Goal: Information Seeking & Learning: Learn about a topic

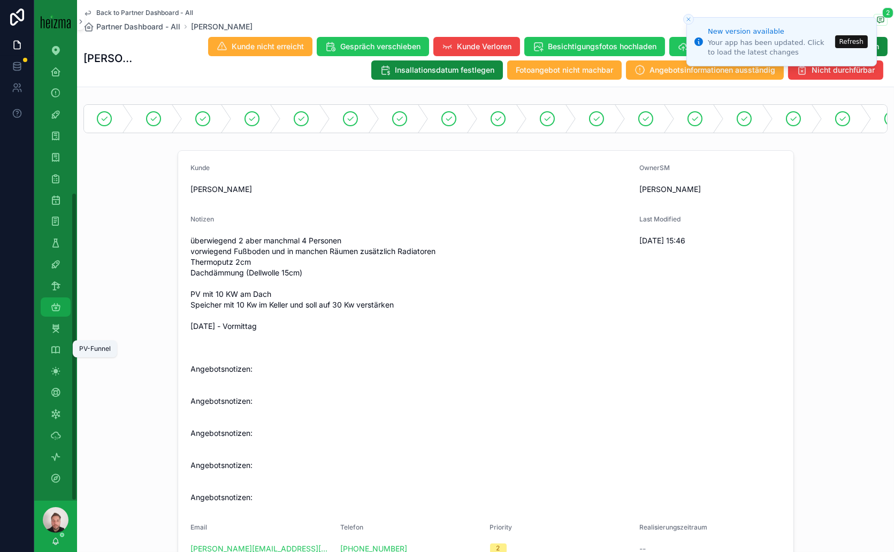
scroll to position [2140, 0]
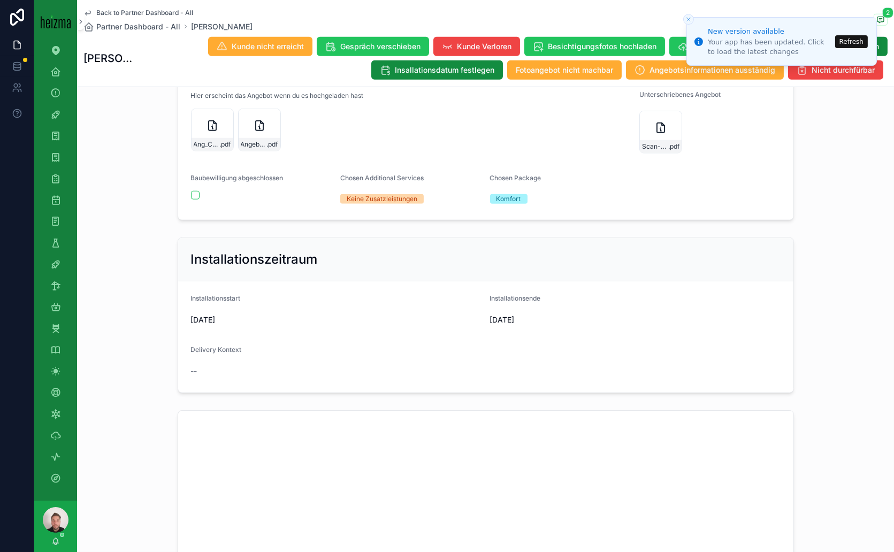
click at [854, 38] on button "Refresh" at bounding box center [851, 41] width 33 height 13
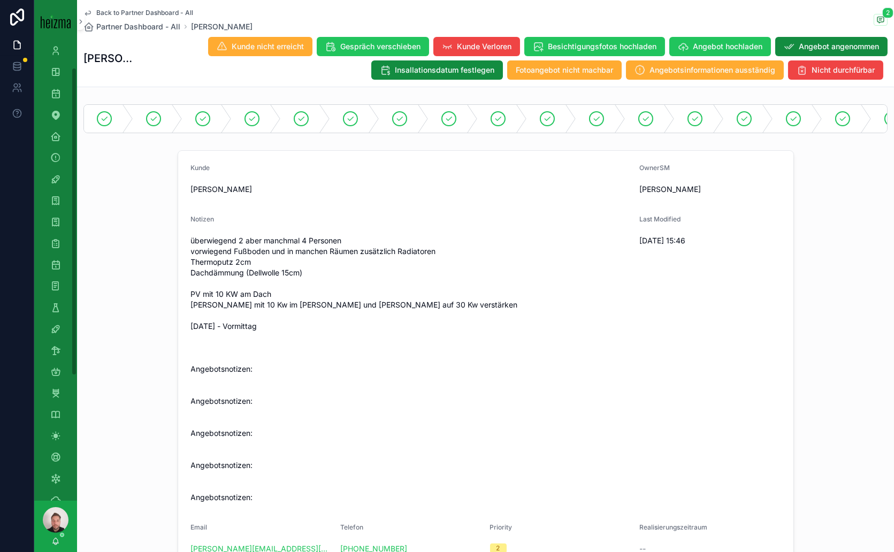
scroll to position [224, 0]
click at [53, 259] on icon "scrollable content" at bounding box center [55, 264] width 11 height 11
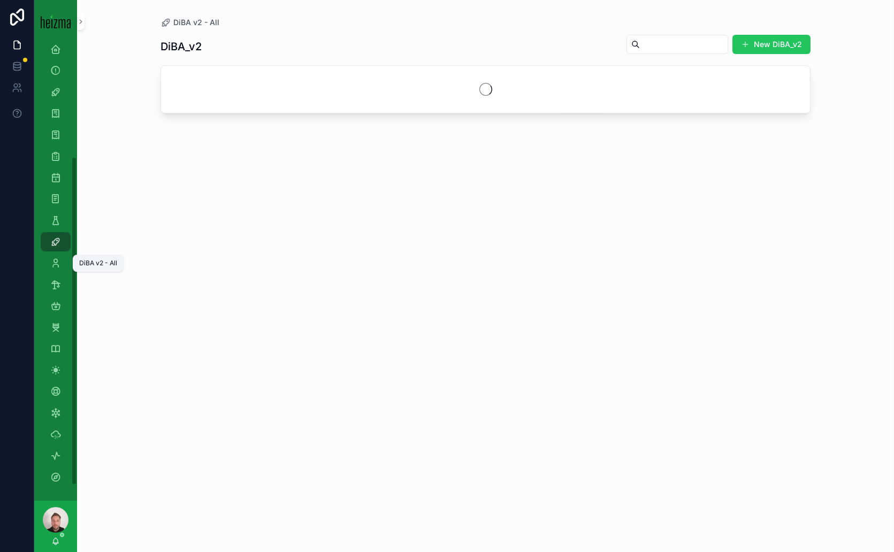
scroll to position [159, 0]
click at [640, 41] on input "scrollable content" at bounding box center [684, 44] width 88 height 15
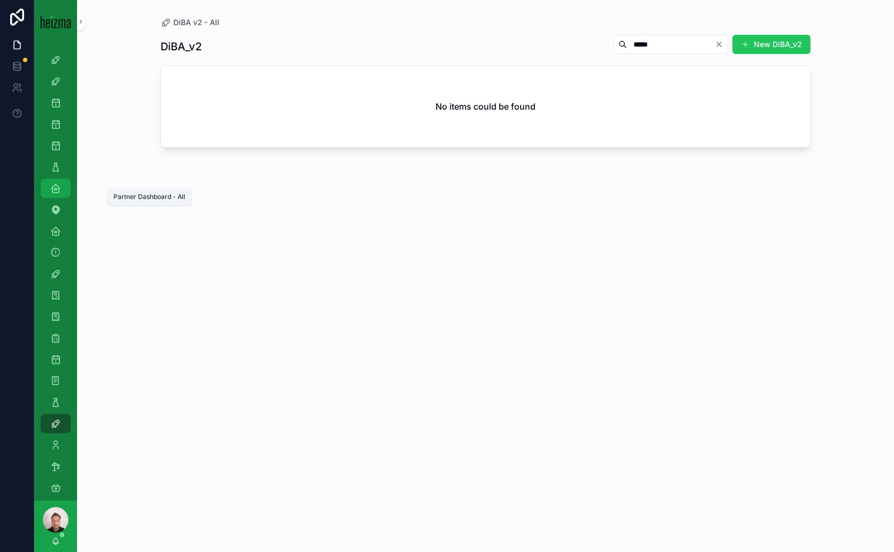
type input "*****"
click at [57, 192] on icon "scrollable content" at bounding box center [55, 188] width 11 height 11
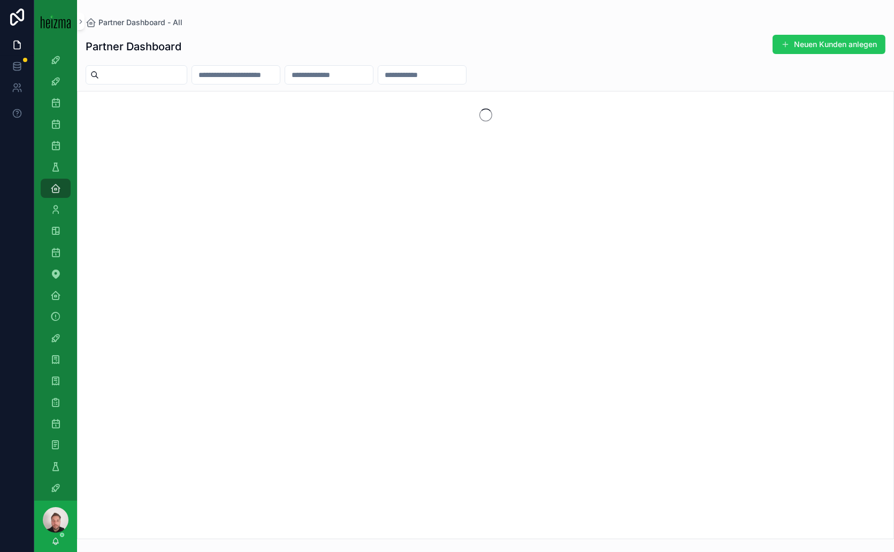
click at [140, 75] on input "scrollable content" at bounding box center [143, 74] width 88 height 15
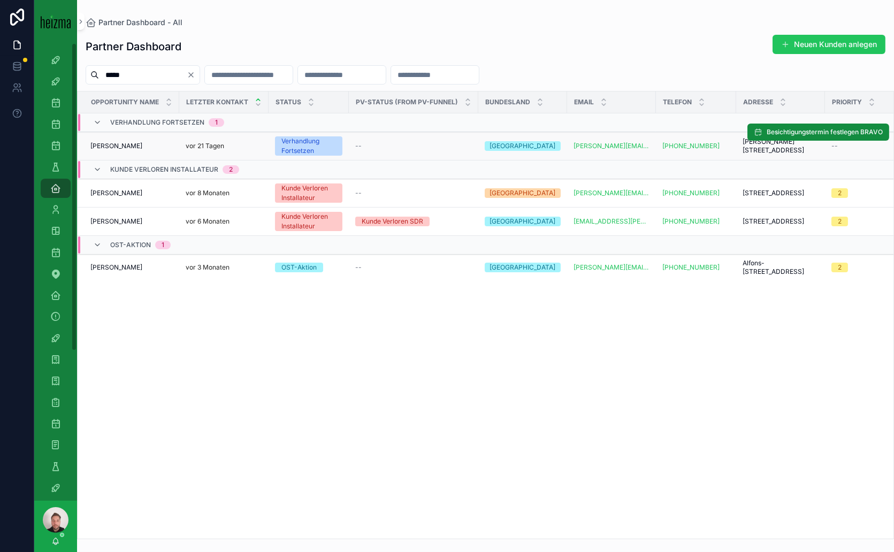
type input "*****"
click at [143, 146] on div "Martin Dobiach Martin Dobiach" at bounding box center [131, 146] width 82 height 9
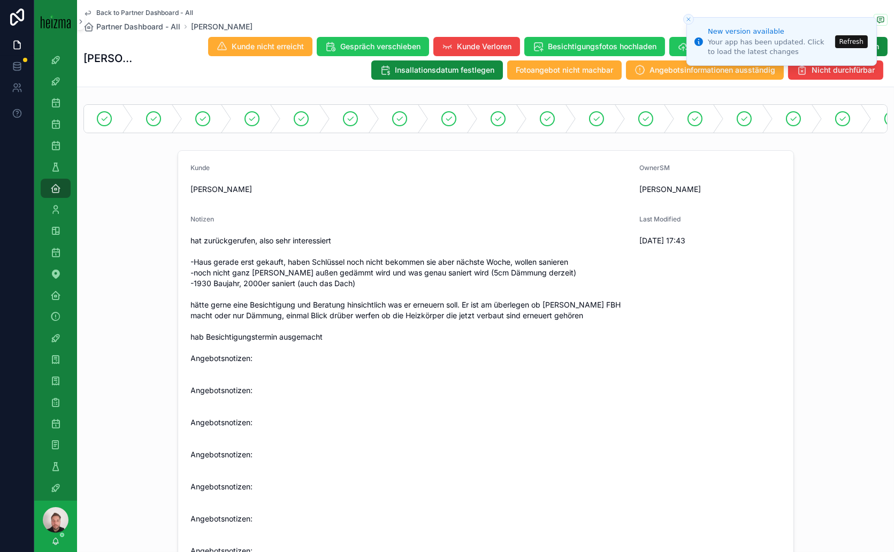
click at [842, 38] on button "Refresh" at bounding box center [851, 41] width 33 height 13
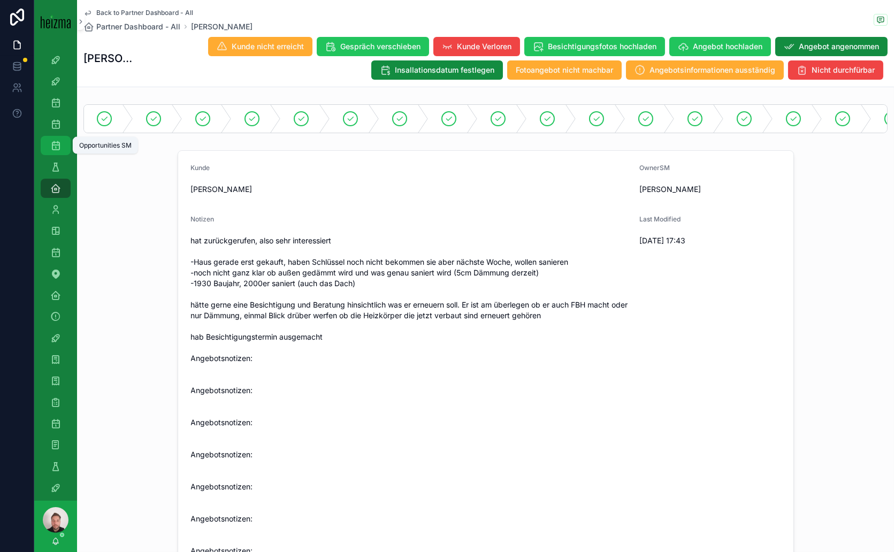
click at [56, 139] on div "Opportunities SM" at bounding box center [55, 145] width 17 height 17
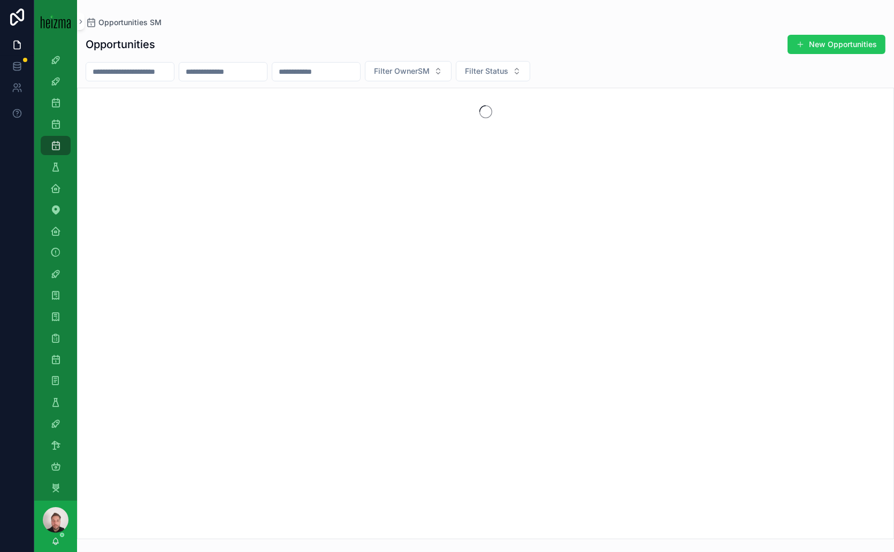
click at [150, 72] on input "scrollable content" at bounding box center [130, 71] width 88 height 15
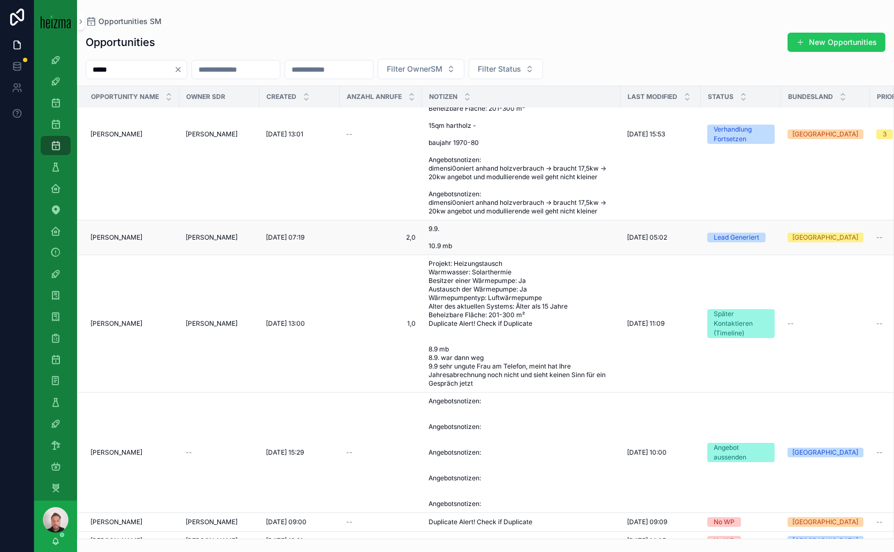
scroll to position [297, 0]
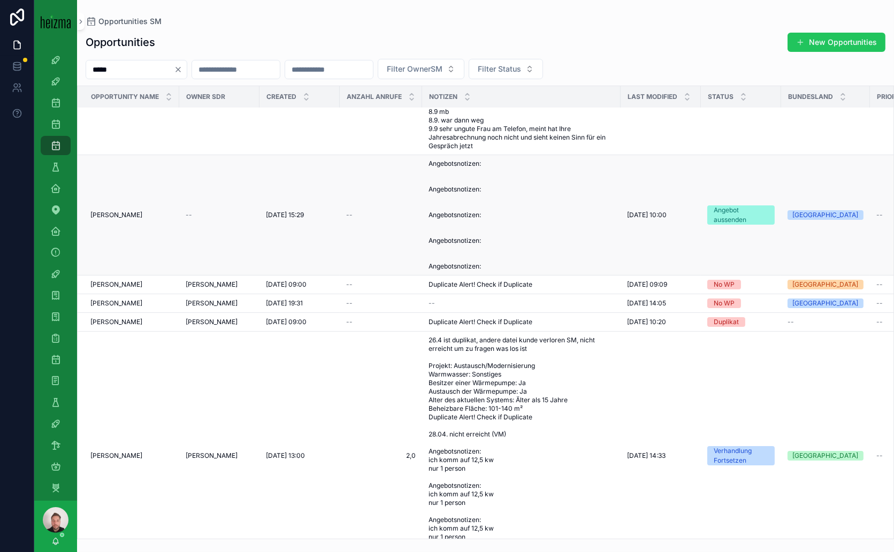
type input "*****"
click at [124, 219] on span "[PERSON_NAME]" at bounding box center [116, 215] width 52 height 9
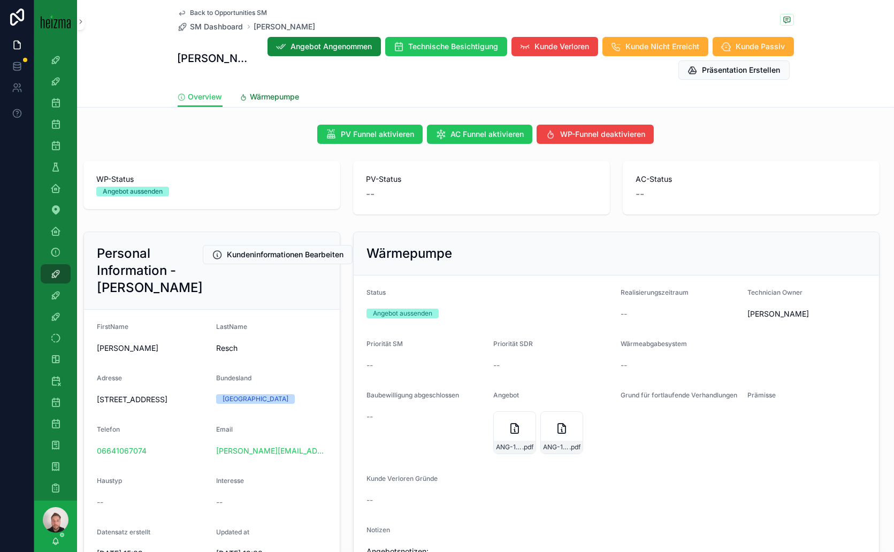
click at [271, 98] on span "Wärmepumpe" at bounding box center [274, 96] width 49 height 11
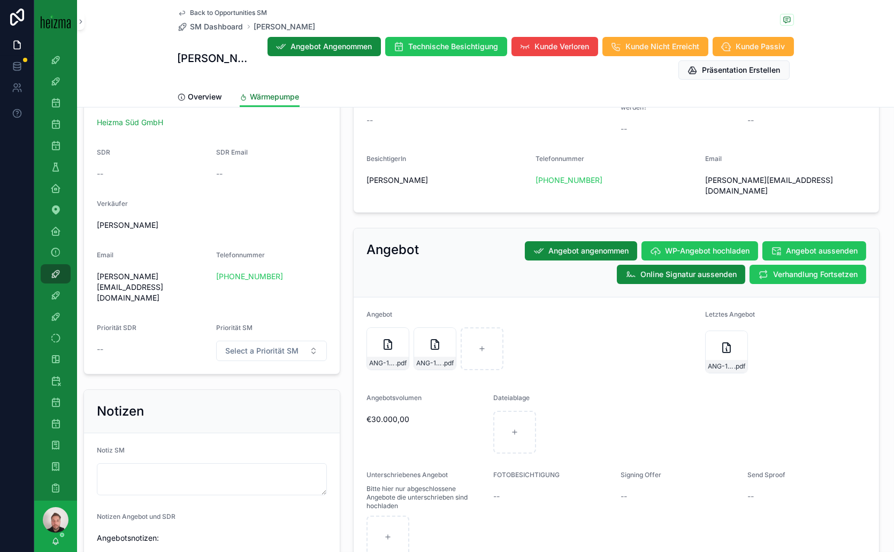
scroll to position [516, 0]
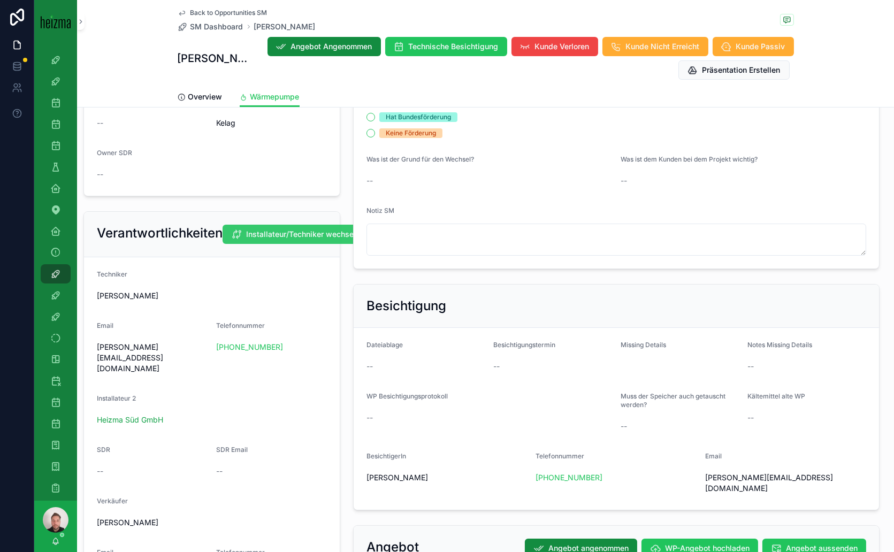
click at [301, 240] on span "Installateur/Techniker wechseln" at bounding box center [303, 234] width 114 height 11
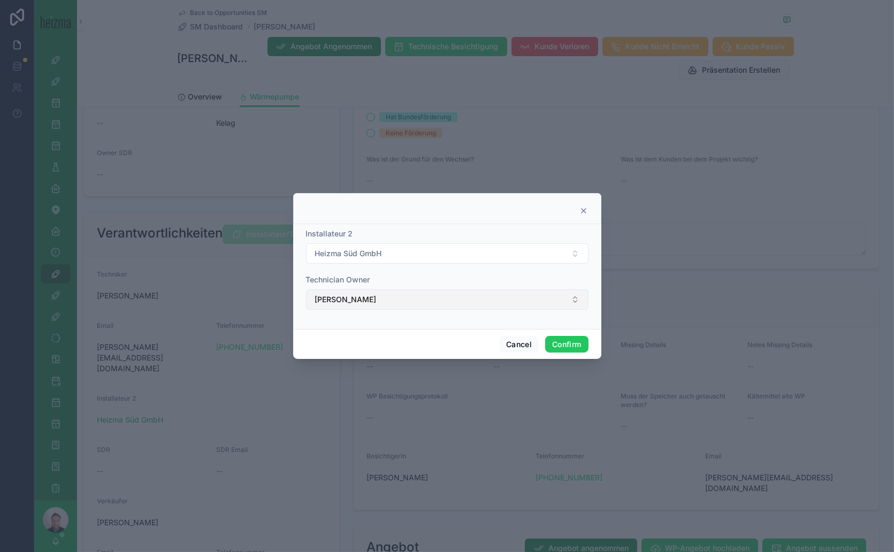
click at [547, 303] on button "[PERSON_NAME]" at bounding box center [447, 299] width 282 height 20
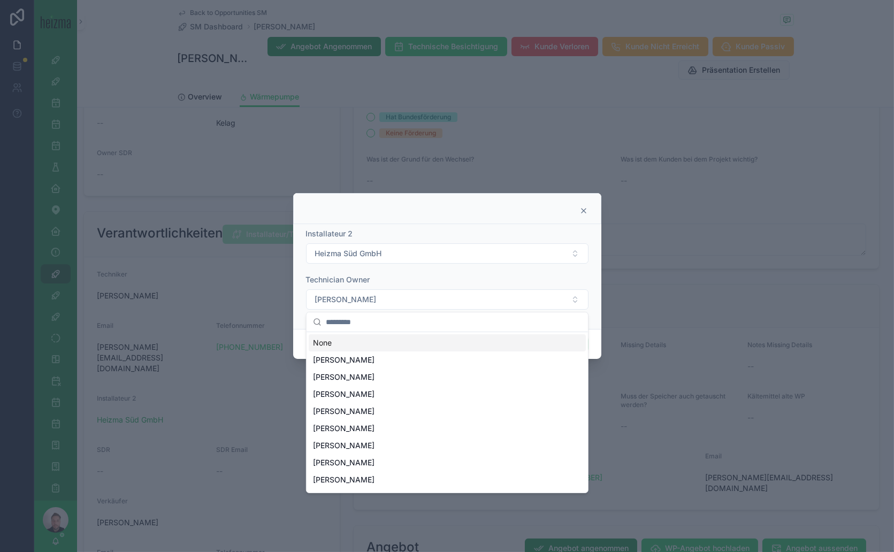
click at [584, 213] on icon at bounding box center [583, 210] width 9 height 9
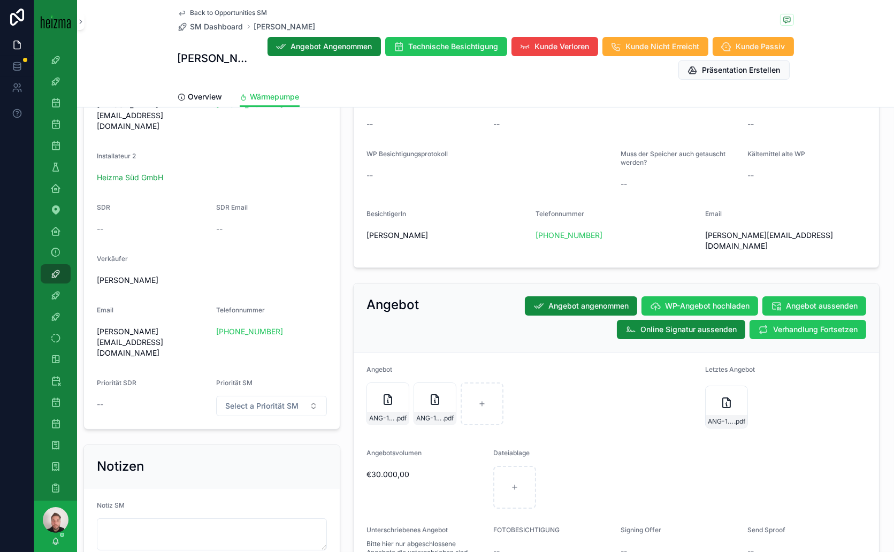
scroll to position [772, 0]
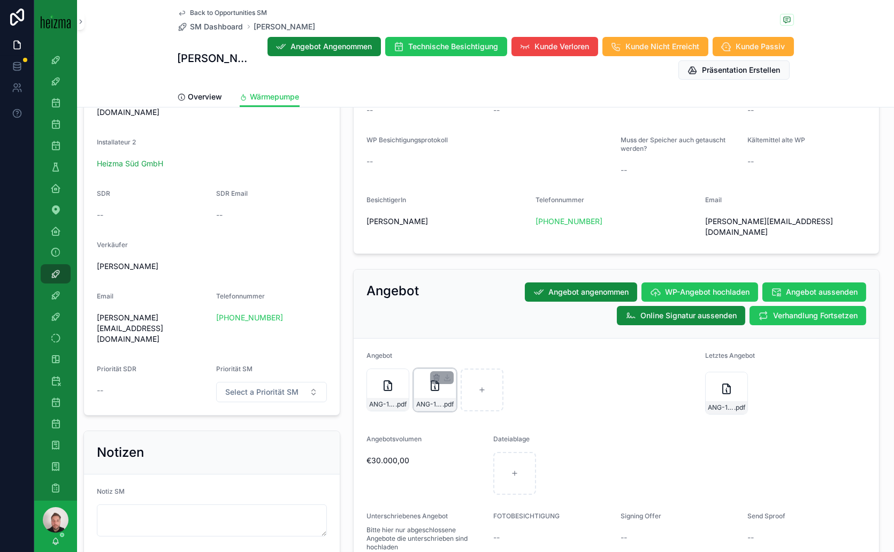
click at [428, 380] on div "ANG-11938-Resch-2025-07-24-Neu .pdf" at bounding box center [435, 390] width 43 height 43
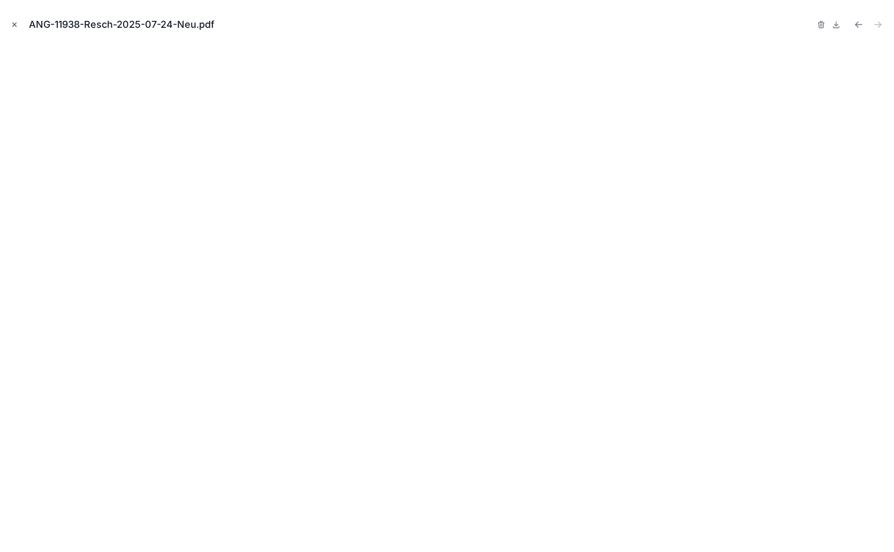
click at [14, 21] on icon "Close modal" at bounding box center [14, 24] width 7 height 7
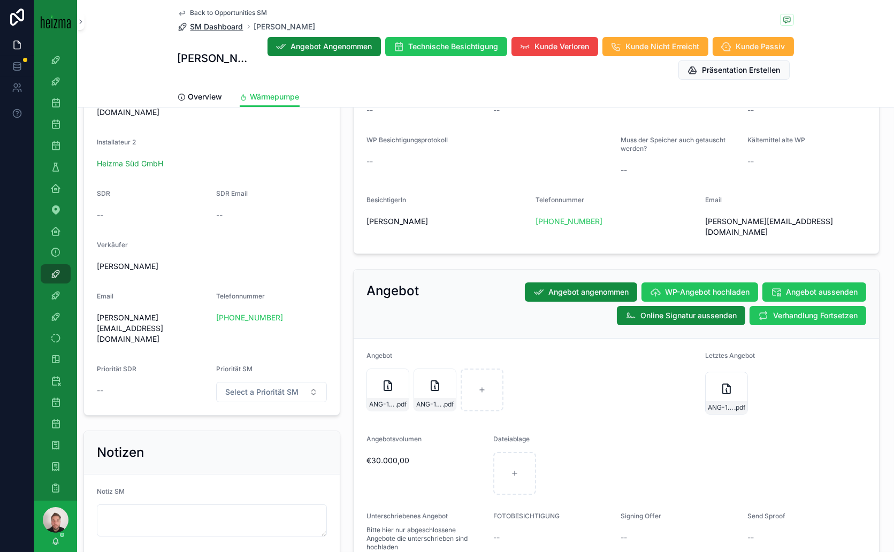
click at [215, 26] on span "SM Dashboard" at bounding box center [216, 26] width 53 height 11
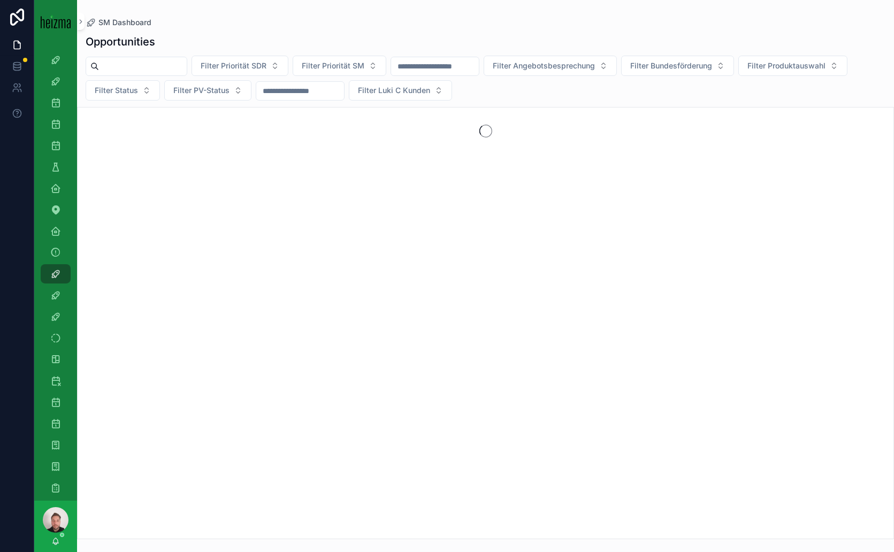
paste input "**********"
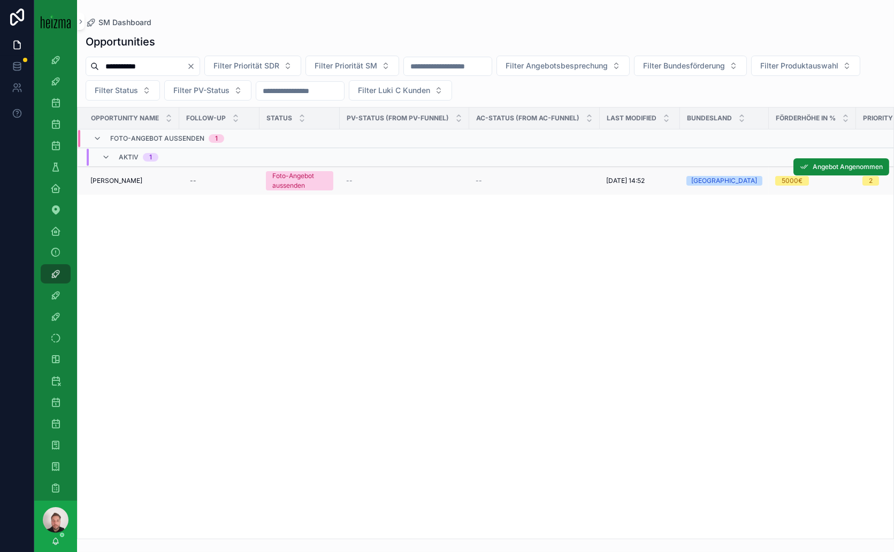
type input "**********"
click at [121, 180] on span "[PERSON_NAME]" at bounding box center [116, 181] width 52 height 9
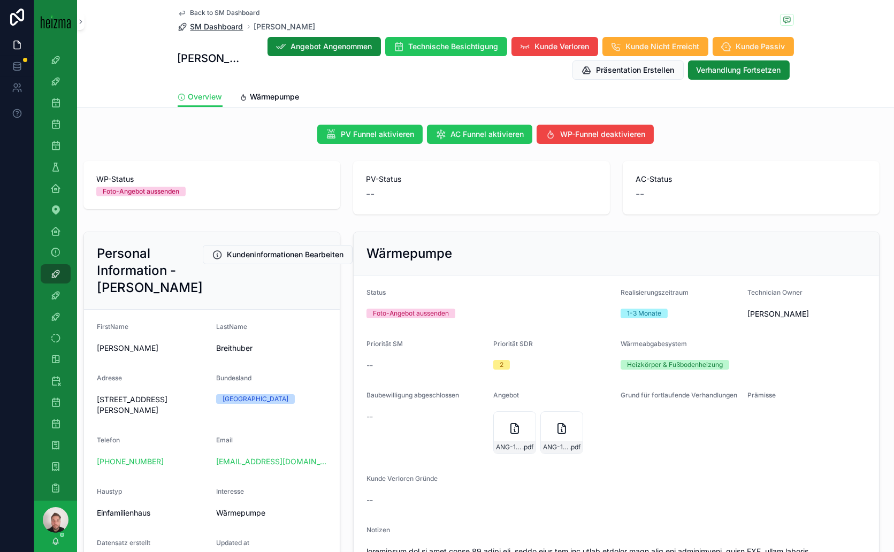
click at [223, 22] on span "SM Dashboard" at bounding box center [216, 26] width 53 height 11
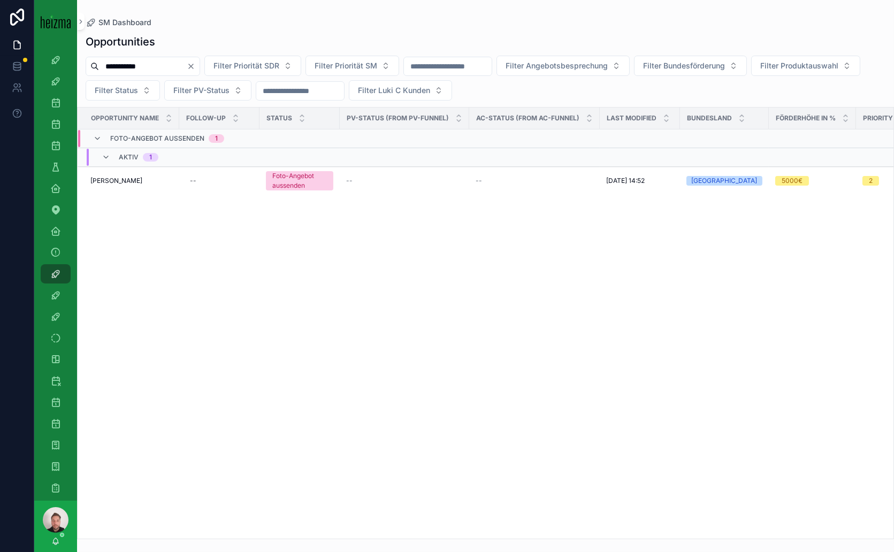
drag, startPoint x: 176, startPoint y: 65, endPoint x: 86, endPoint y: 68, distance: 90.5
click at [86, 68] on div "**********" at bounding box center [143, 66] width 114 height 19
paste input "******"
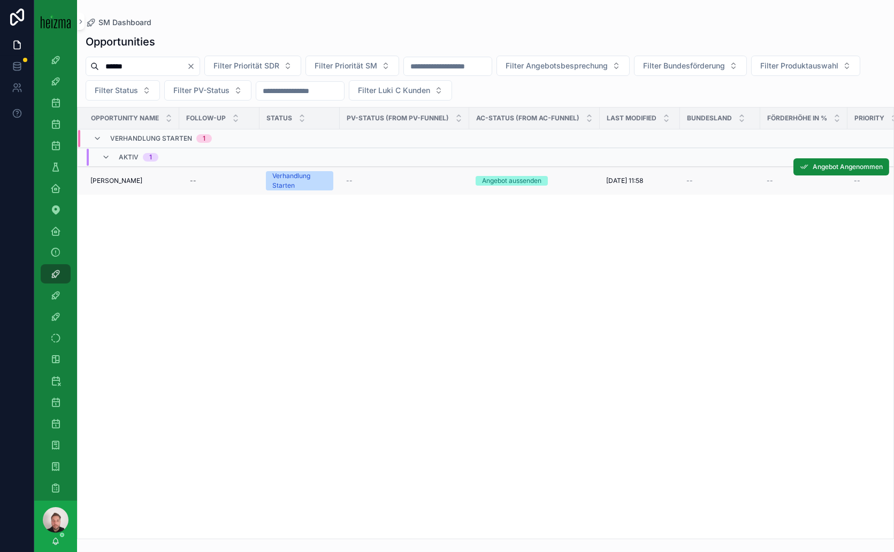
type input "******"
click at [119, 180] on span "[PERSON_NAME]" at bounding box center [116, 181] width 52 height 9
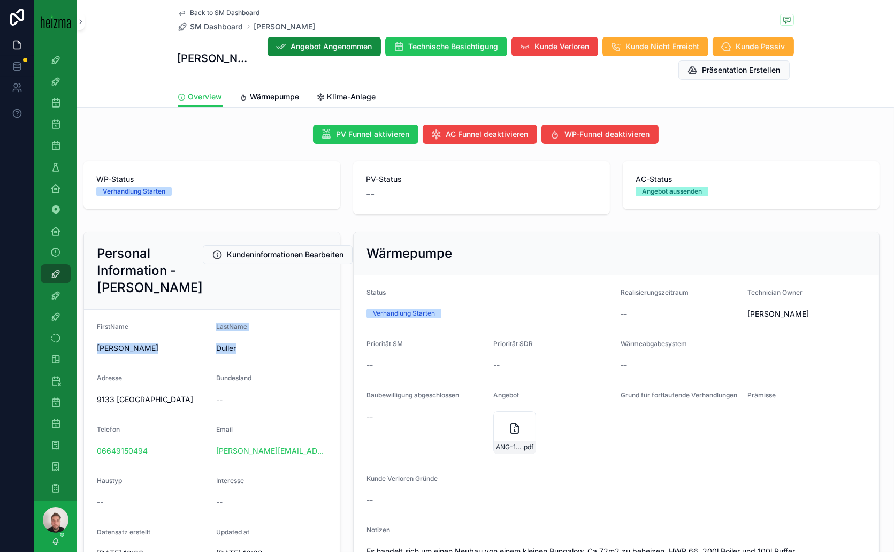
drag, startPoint x: 240, startPoint y: 363, endPoint x: 94, endPoint y: 361, distance: 146.6
click at [94, 361] on form "FirstName [PERSON_NAME] Duller Adresse 9133 Sittersdorf Bundesland -- Telefon 0…" at bounding box center [212, 521] width 256 height 422
click at [250, 354] on span "Duller" at bounding box center [271, 348] width 111 height 11
click at [375, 228] on div "**********" at bounding box center [616, 488] width 539 height 522
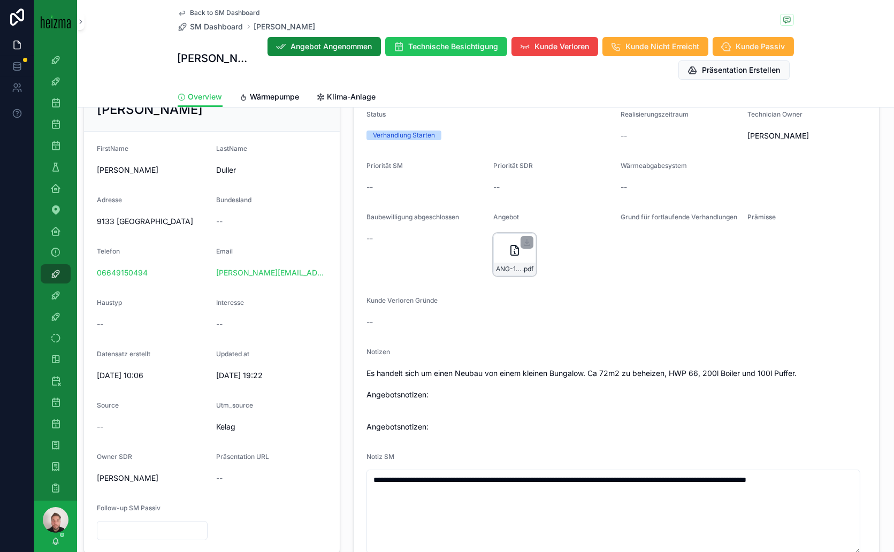
click at [501, 244] on div "ANG-11478-Duller-2025-06-27 .pdf" at bounding box center [514, 254] width 43 height 43
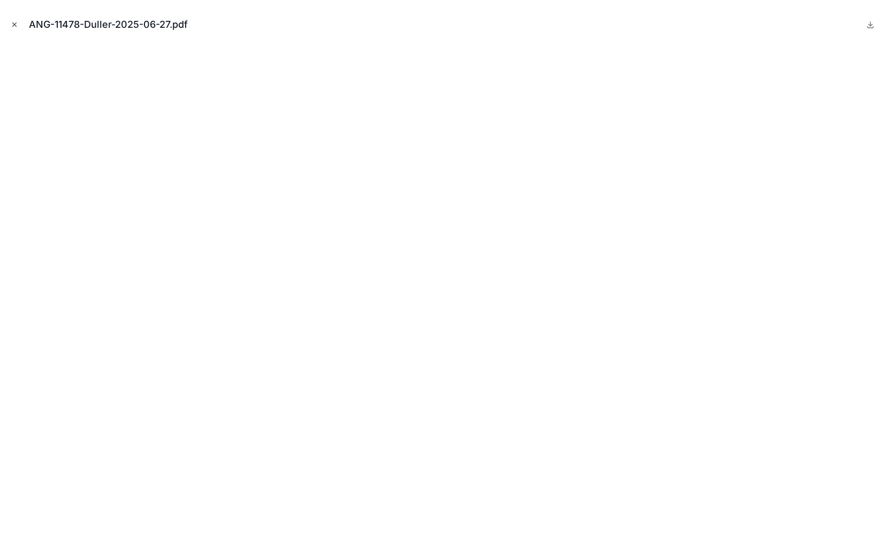
click at [17, 27] on icon "Close modal" at bounding box center [14, 24] width 7 height 7
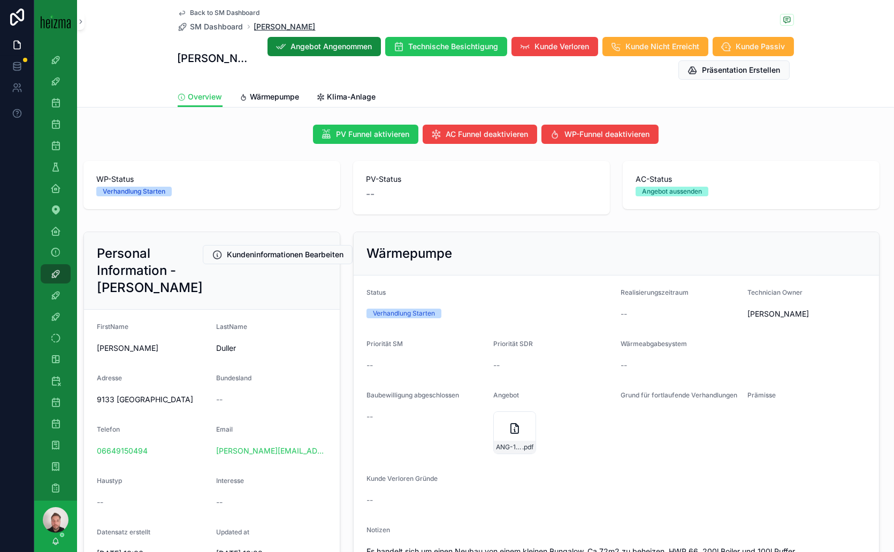
click at [267, 26] on span "[PERSON_NAME]" at bounding box center [285, 26] width 62 height 11
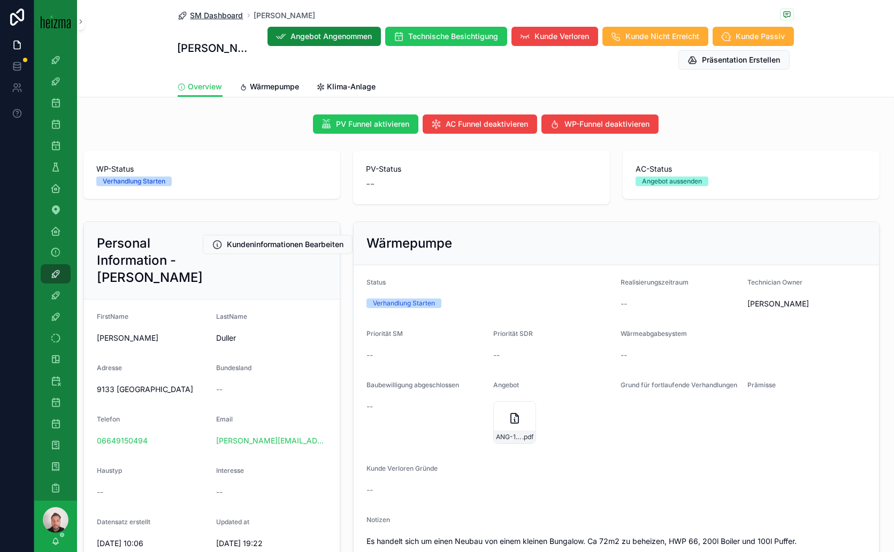
click at [225, 13] on span "SM Dashboard" at bounding box center [216, 15] width 53 height 11
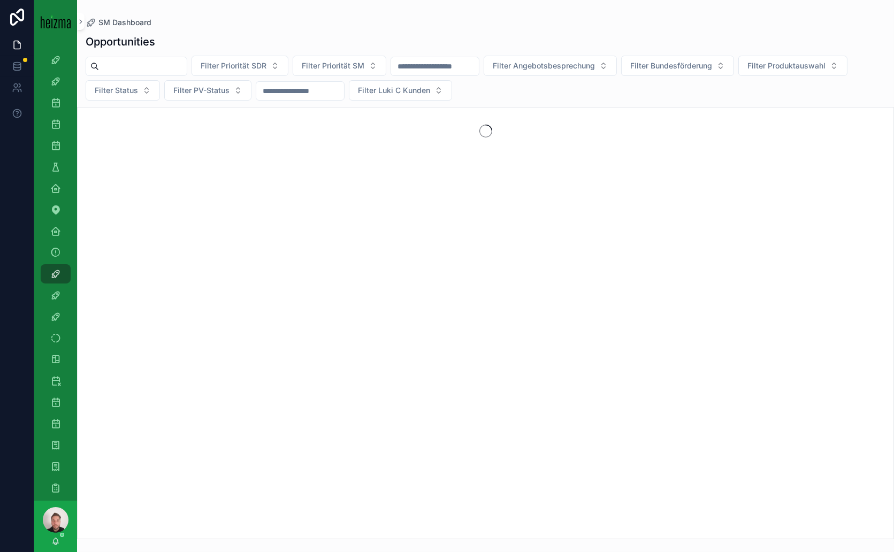
click at [136, 59] on input "scrollable content" at bounding box center [143, 66] width 88 height 15
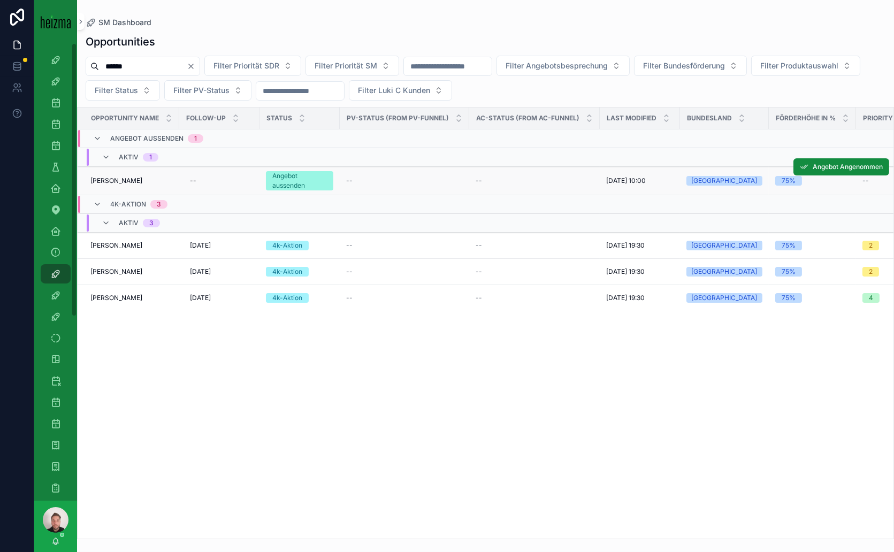
type input "******"
click at [110, 180] on span "[PERSON_NAME]" at bounding box center [116, 181] width 52 height 9
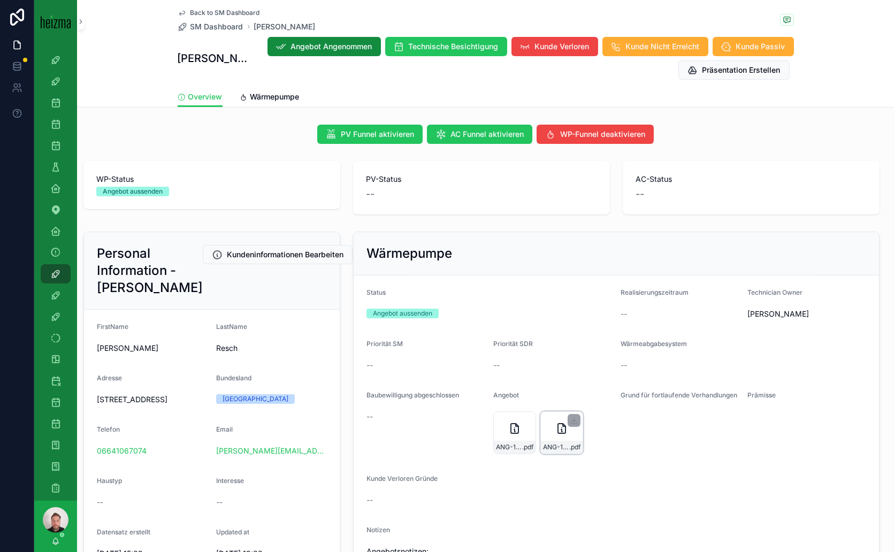
click at [541, 431] on div "ANG-11938-Resch-2025-07-24-Neu .pdf" at bounding box center [561, 432] width 43 height 43
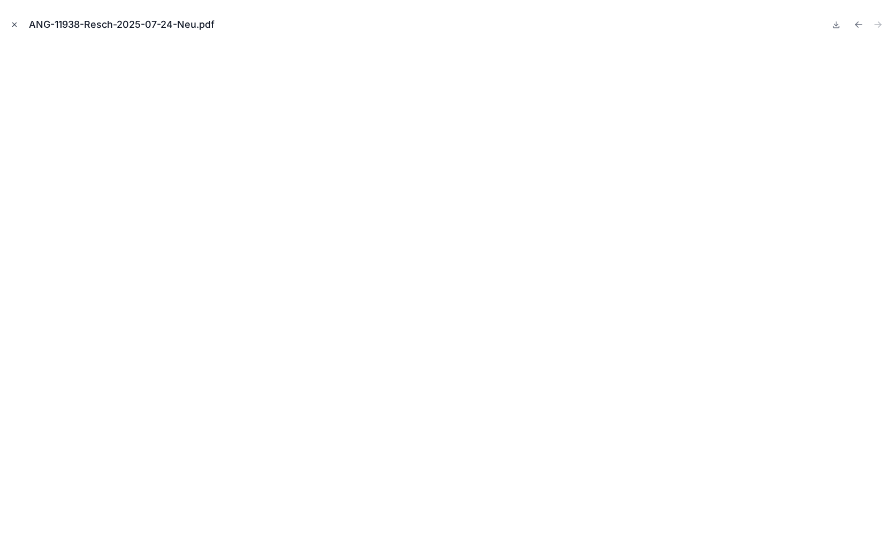
click at [15, 23] on icon "Close modal" at bounding box center [14, 24] width 7 height 7
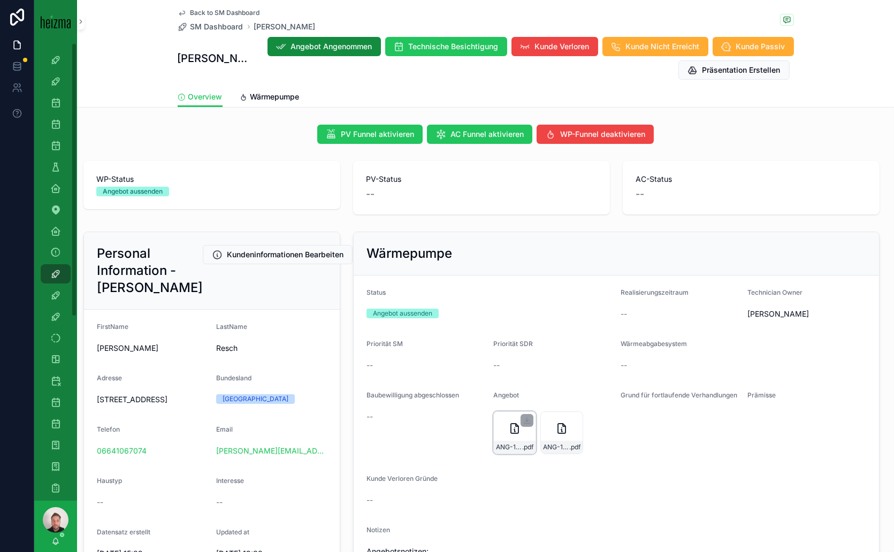
click at [495, 434] on div "ANG-11938-Resch-2025-07-24 .pdf" at bounding box center [514, 432] width 43 height 43
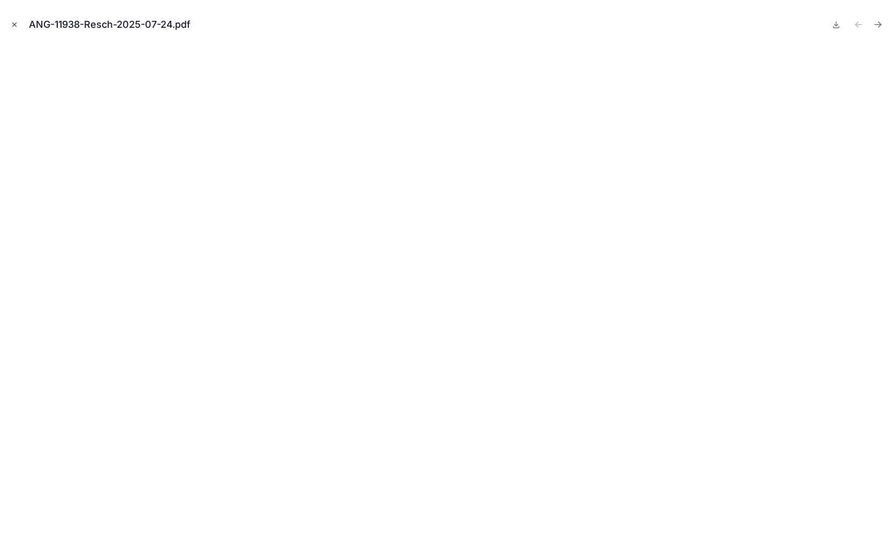
click at [15, 26] on icon "Close modal" at bounding box center [14, 24] width 7 height 7
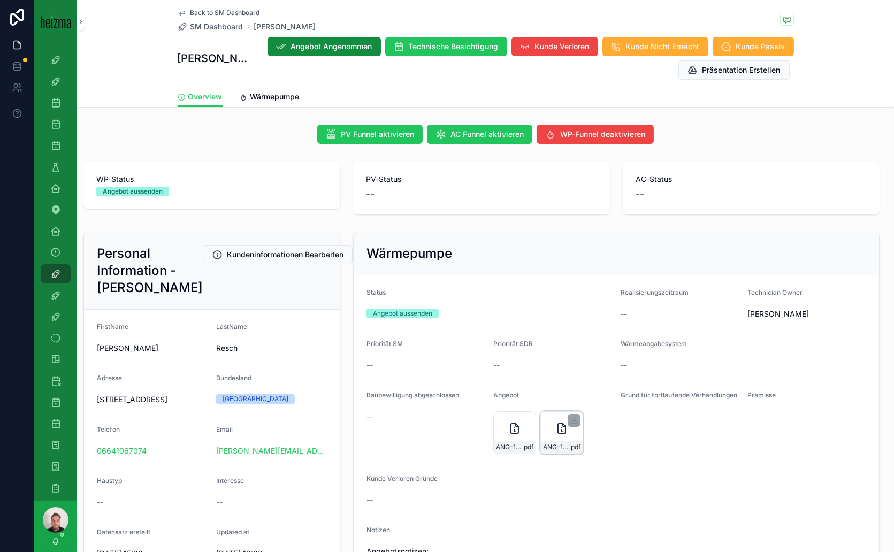
click at [547, 428] on div "ANG-11938-Resch-2025-07-24-Neu .pdf" at bounding box center [561, 432] width 43 height 43
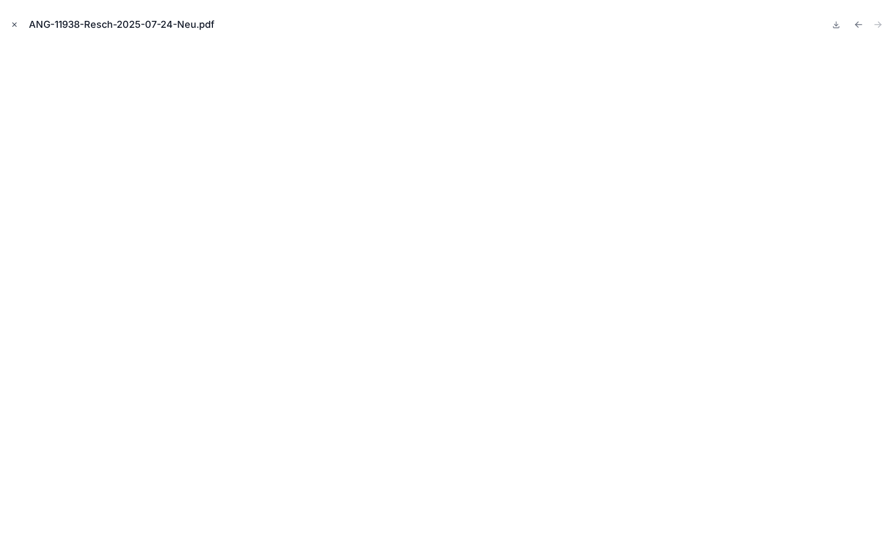
click at [16, 24] on icon "Close modal" at bounding box center [14, 24] width 7 height 7
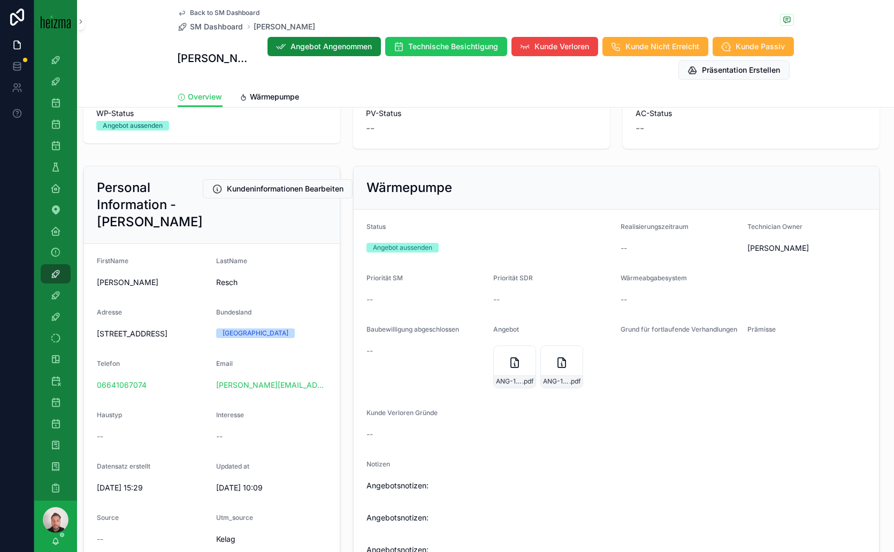
scroll to position [178, 0]
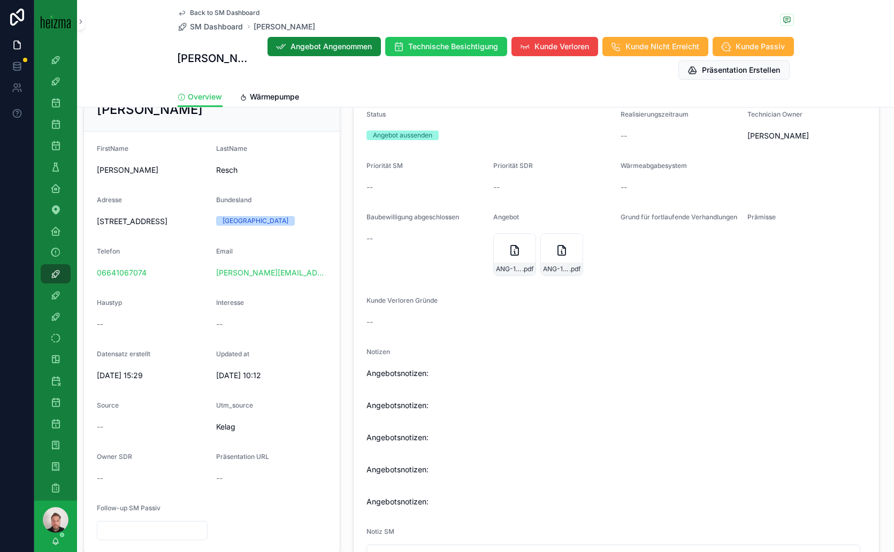
type textarea "**********"
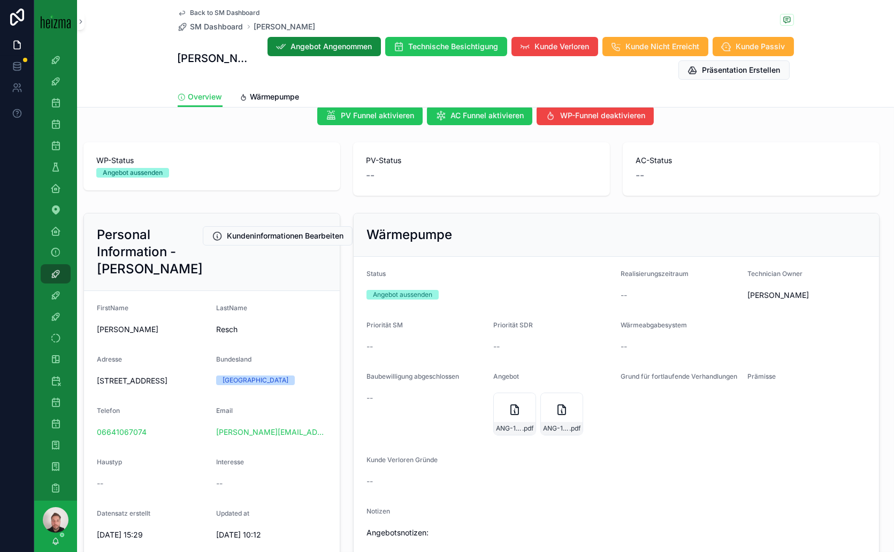
scroll to position [0, 0]
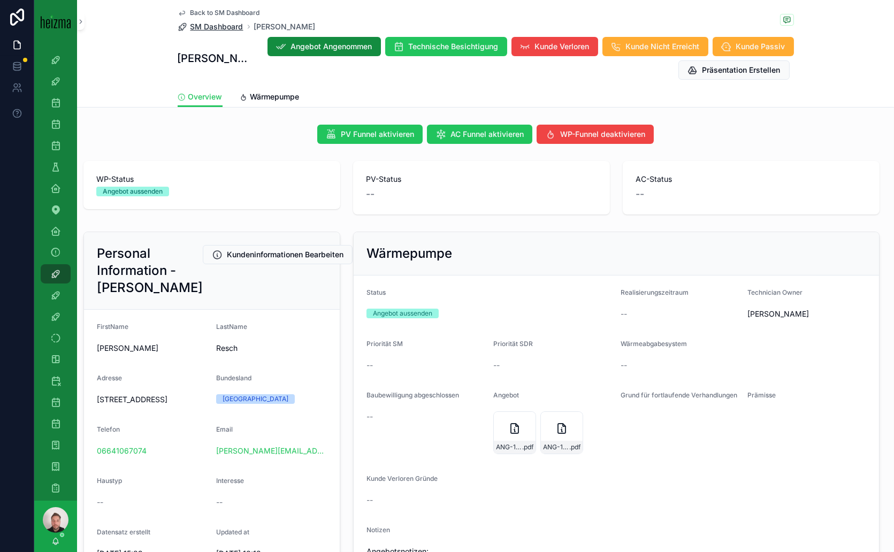
click at [203, 25] on span "SM Dashboard" at bounding box center [216, 26] width 53 height 11
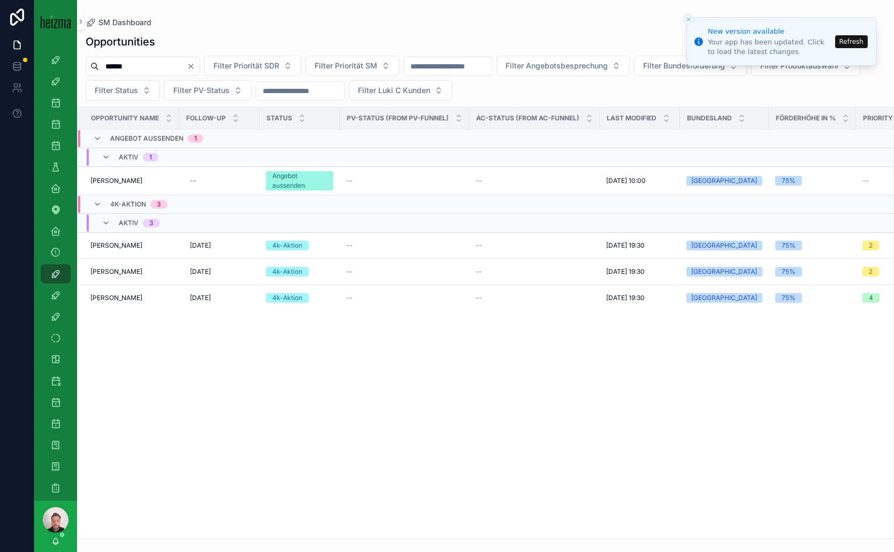
click at [863, 39] on button "Refresh" at bounding box center [851, 41] width 33 height 13
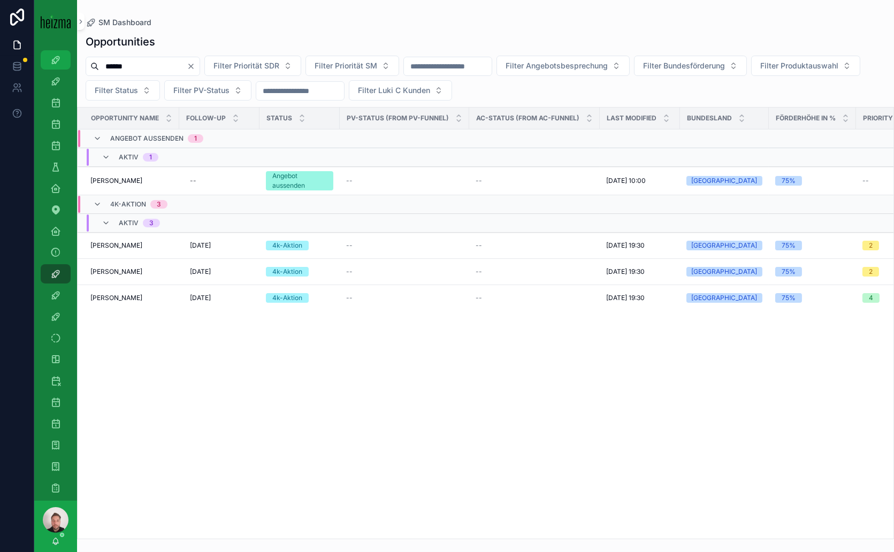
drag, startPoint x: 132, startPoint y: 64, endPoint x: 44, endPoint y: 60, distance: 87.8
click at [44, 60] on div "4k Attacke Old-Lost Attacke Opportunities SDR Opportunities (Admin Opportunitie…" at bounding box center [464, 276] width 860 height 552
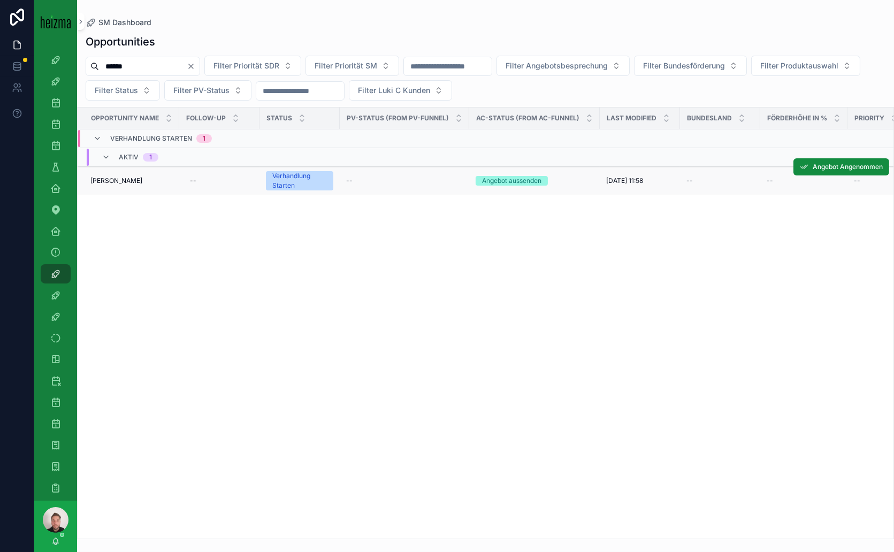
type input "******"
click at [119, 178] on span "[PERSON_NAME]" at bounding box center [116, 181] width 52 height 9
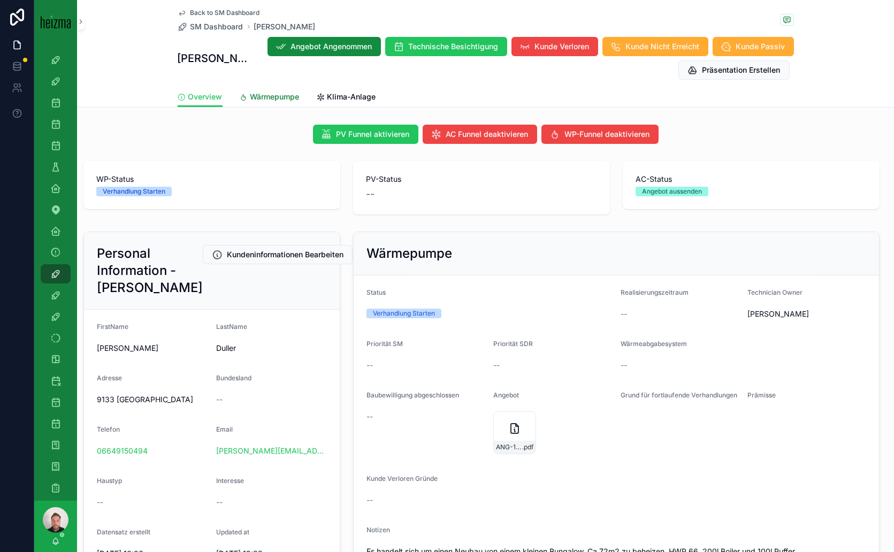
drag, startPoint x: 254, startPoint y: 95, endPoint x: 259, endPoint y: 95, distance: 5.4
click at [254, 95] on span "Wärmepumpe" at bounding box center [274, 96] width 49 height 11
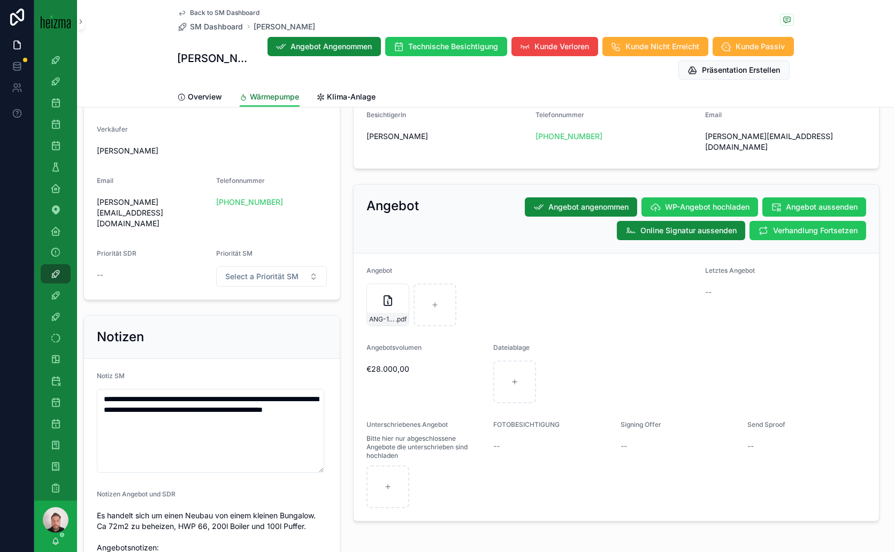
scroll to position [891, 0]
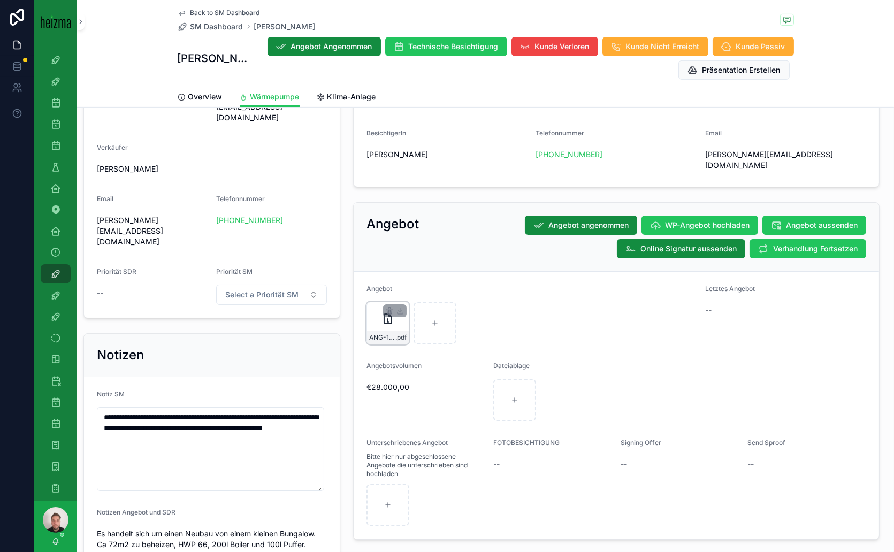
click at [373, 306] on div "ANG-11478-Duller-2025-06-27 .pdf" at bounding box center [387, 323] width 43 height 43
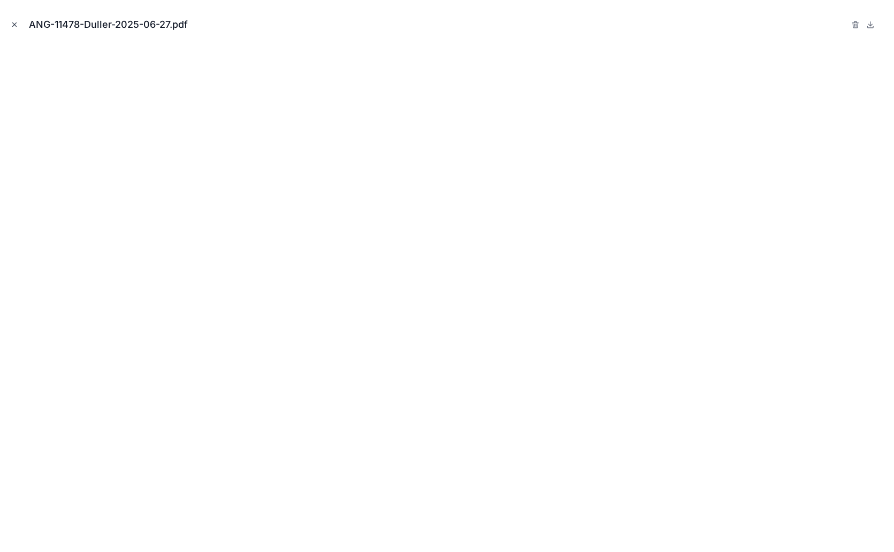
click at [17, 26] on icon "Close modal" at bounding box center [14, 24] width 7 height 7
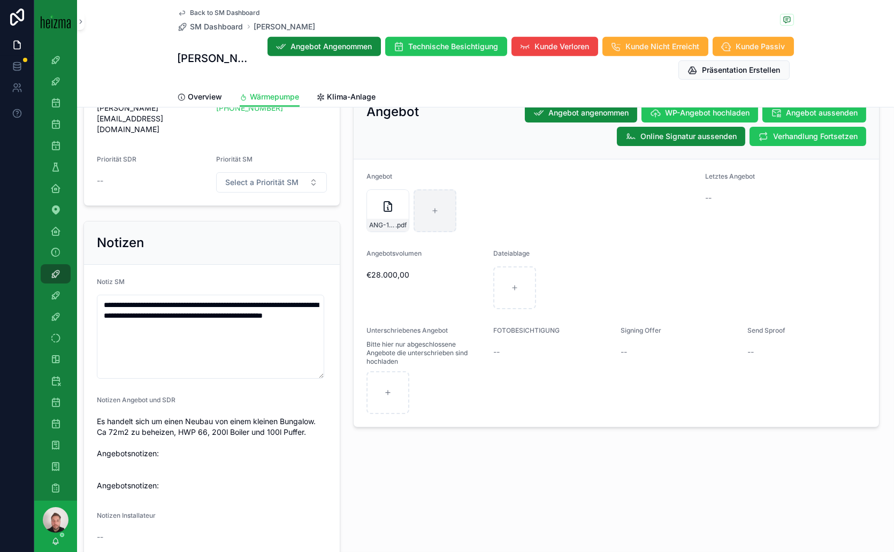
scroll to position [1007, 0]
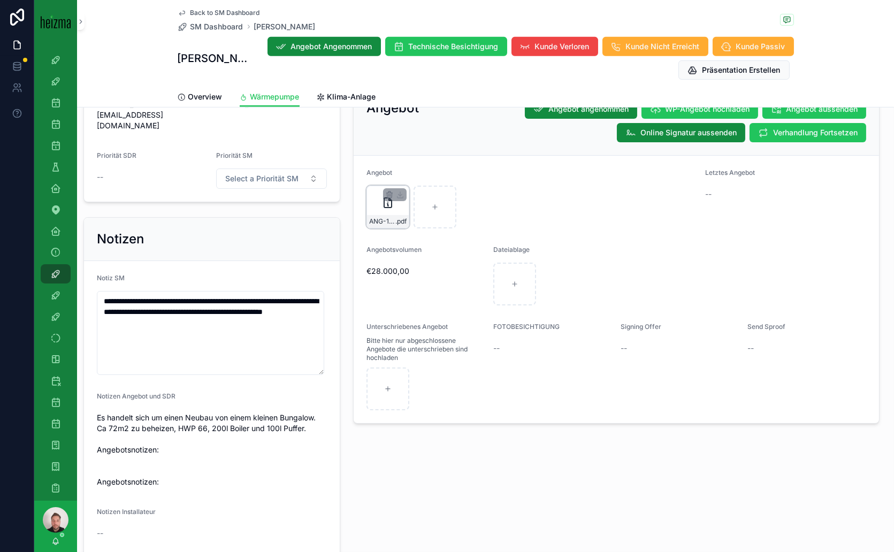
click at [376, 193] on div "ANG-11478-Duller-2025-06-27 .pdf" at bounding box center [387, 207] width 43 height 43
